Goal: Task Accomplishment & Management: Use online tool/utility

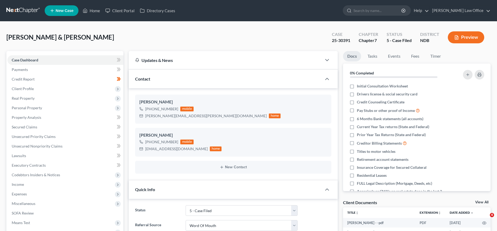
select select "8"
select select "0"
click at [25, 11] on link at bounding box center [23, 11] width 34 height 10
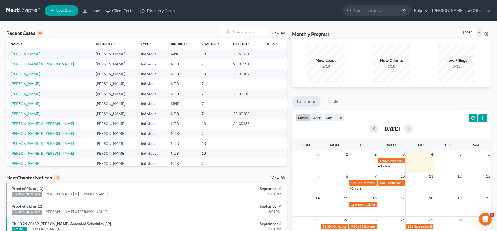
click at [237, 32] on input "search" at bounding box center [249, 32] width 37 height 8
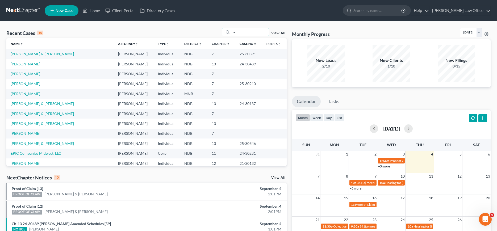
type input "a"
click at [15, 11] on link at bounding box center [23, 11] width 34 height 10
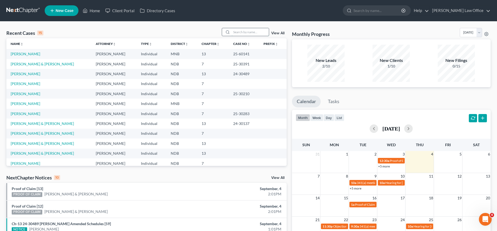
click at [243, 32] on input "search" at bounding box center [249, 32] width 37 height 8
click at [255, 32] on input "search" at bounding box center [249, 32] width 37 height 8
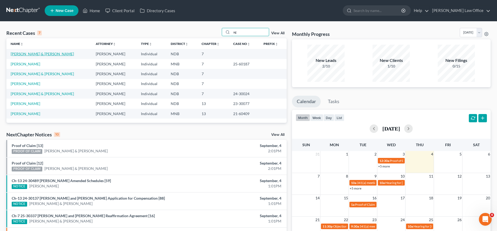
type input "ag"
click at [34, 55] on link "[PERSON_NAME] & [PERSON_NAME]" at bounding box center [42, 54] width 63 height 5
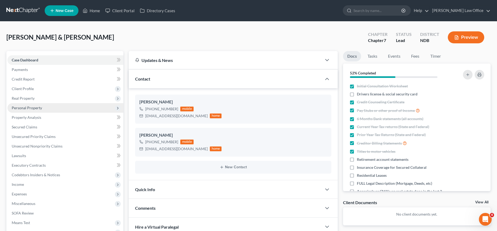
click at [28, 107] on span "Personal Property" at bounding box center [27, 107] width 30 height 5
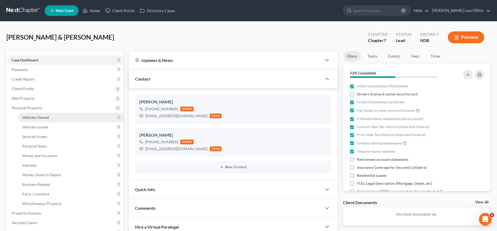
click at [32, 116] on span "Vehicles Owned" at bounding box center [35, 117] width 27 height 5
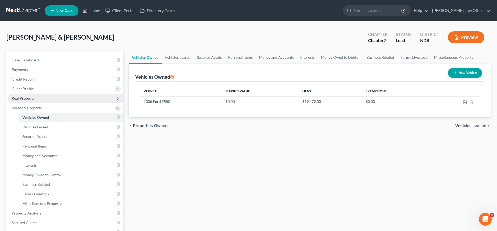
click at [29, 96] on span "Real Property" at bounding box center [23, 98] width 23 height 5
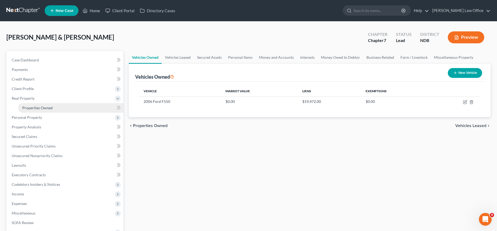
click at [38, 107] on span "Properties Owned" at bounding box center [37, 107] width 30 height 5
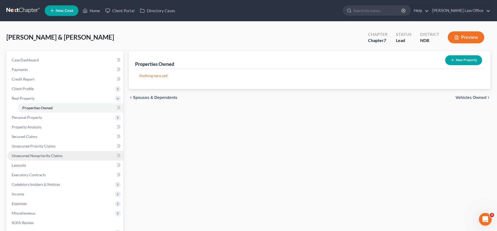
click at [33, 154] on span "Unsecured Nonpriority Claims" at bounding box center [37, 155] width 51 height 5
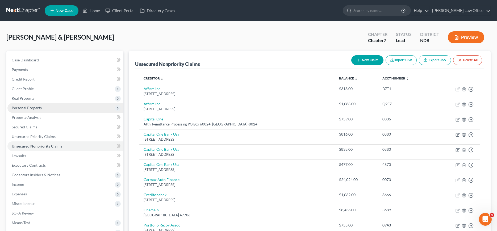
click at [31, 107] on span "Personal Property" at bounding box center [27, 107] width 30 height 5
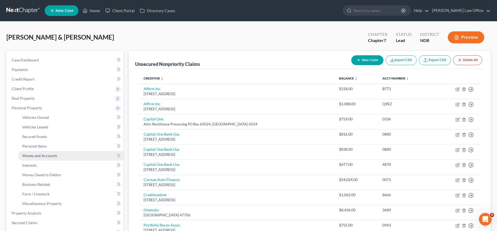
click at [36, 155] on span "Money and Accounts" at bounding box center [39, 155] width 35 height 5
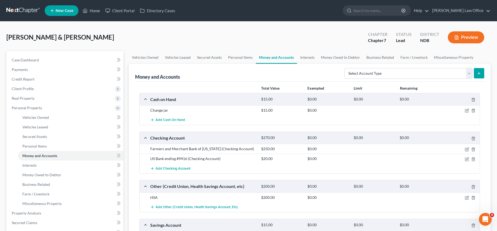
click at [23, 11] on link at bounding box center [23, 11] width 34 height 10
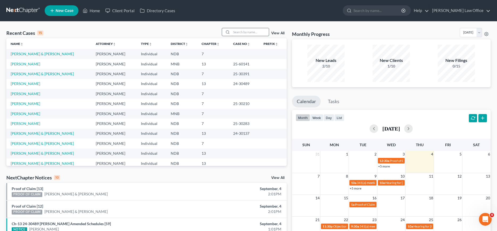
click at [233, 31] on input "search" at bounding box center [249, 32] width 37 height 8
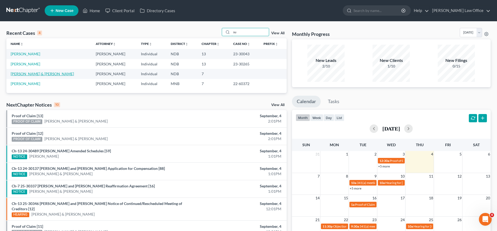
type input "s"
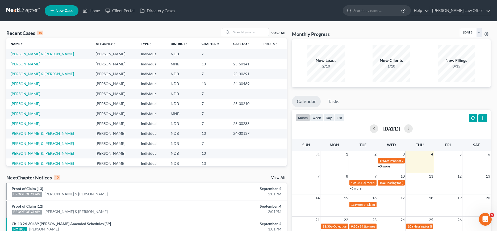
click at [231, 31] on input "search" at bounding box center [249, 32] width 37 height 8
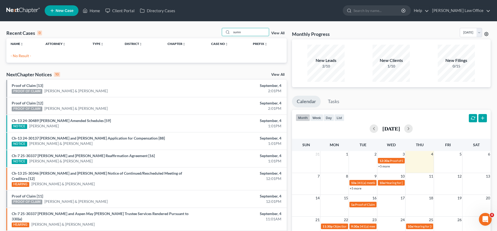
type input "sumn"
click at [17, 9] on link at bounding box center [23, 11] width 34 height 10
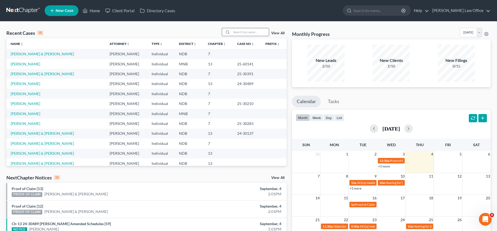
click at [251, 33] on input "search" at bounding box center [249, 32] width 37 height 8
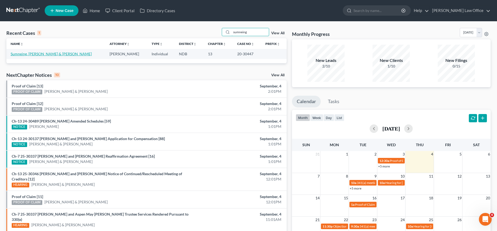
type input "sumneing"
click at [18, 55] on link "Sumneing, [PERSON_NAME] & [PERSON_NAME]" at bounding box center [51, 54] width 81 height 5
select select "6"
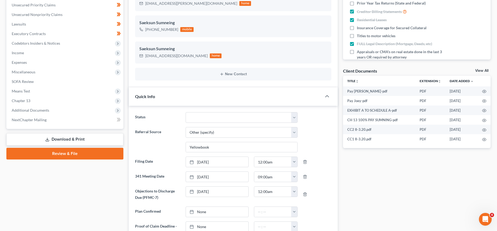
scroll to position [135, 0]
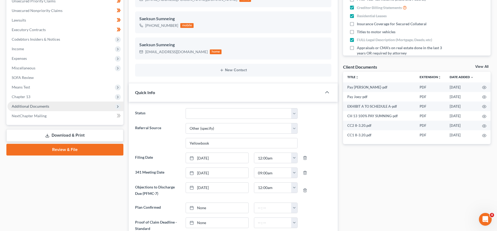
click at [24, 103] on span "Additional Documents" at bounding box center [65, 106] width 116 height 10
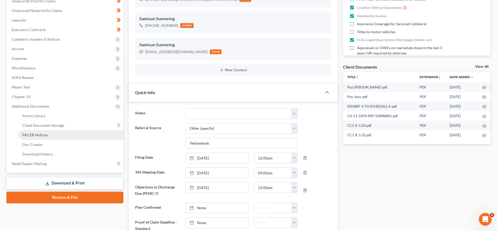
click at [28, 133] on span "PACER Notices" at bounding box center [35, 135] width 26 height 5
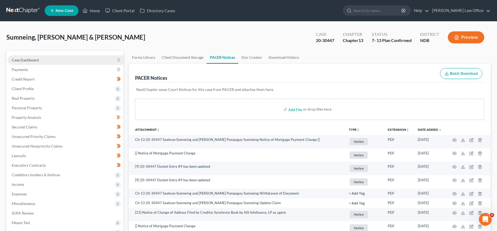
click at [31, 60] on span "Case Dashboard" at bounding box center [25, 60] width 27 height 5
select select "6"
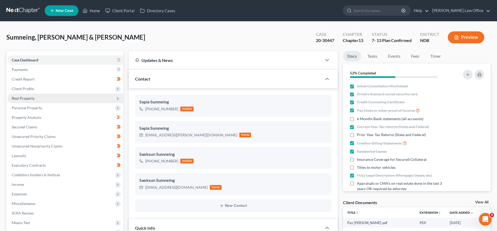
scroll to position [24, 0]
